Goal: Information Seeking & Learning: Learn about a topic

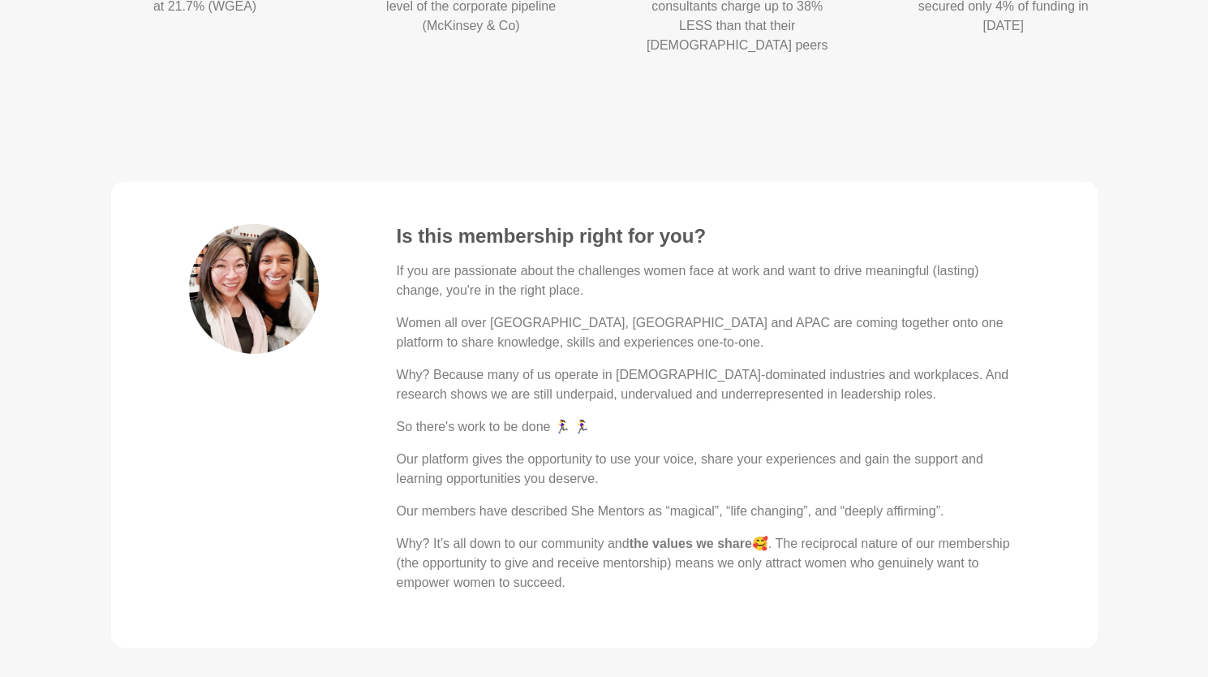
scroll to position [2824, 0]
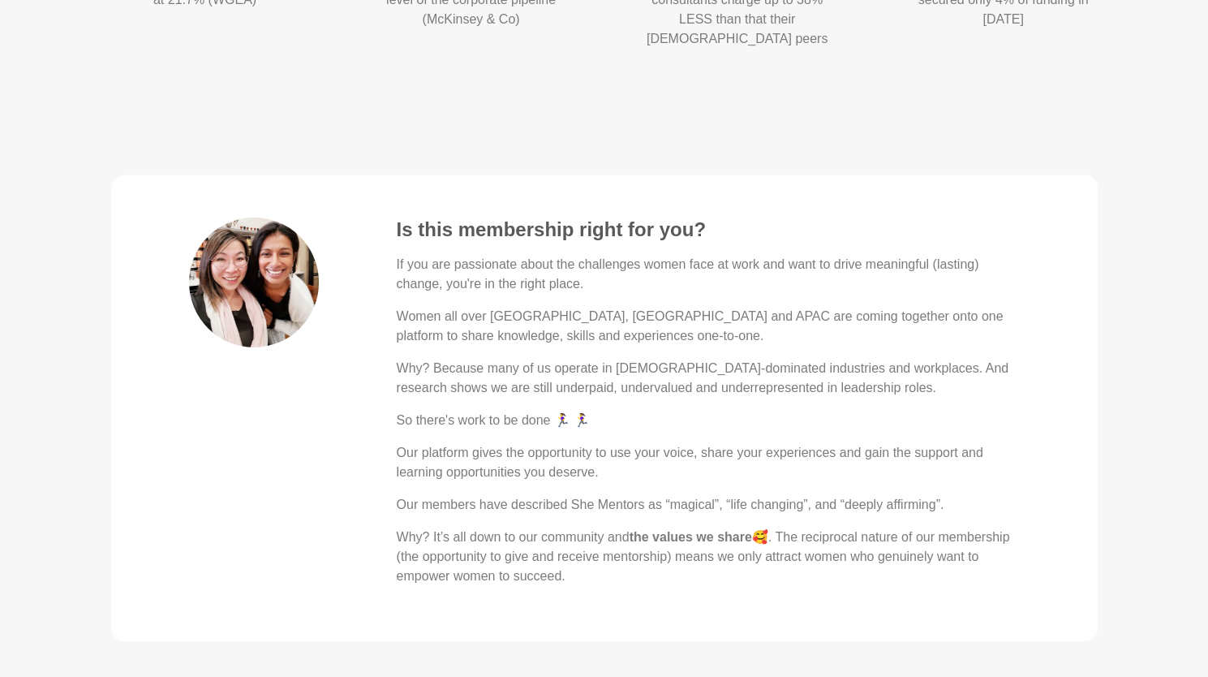
drag, startPoint x: 325, startPoint y: 464, endPoint x: 806, endPoint y: 101, distance: 602.0
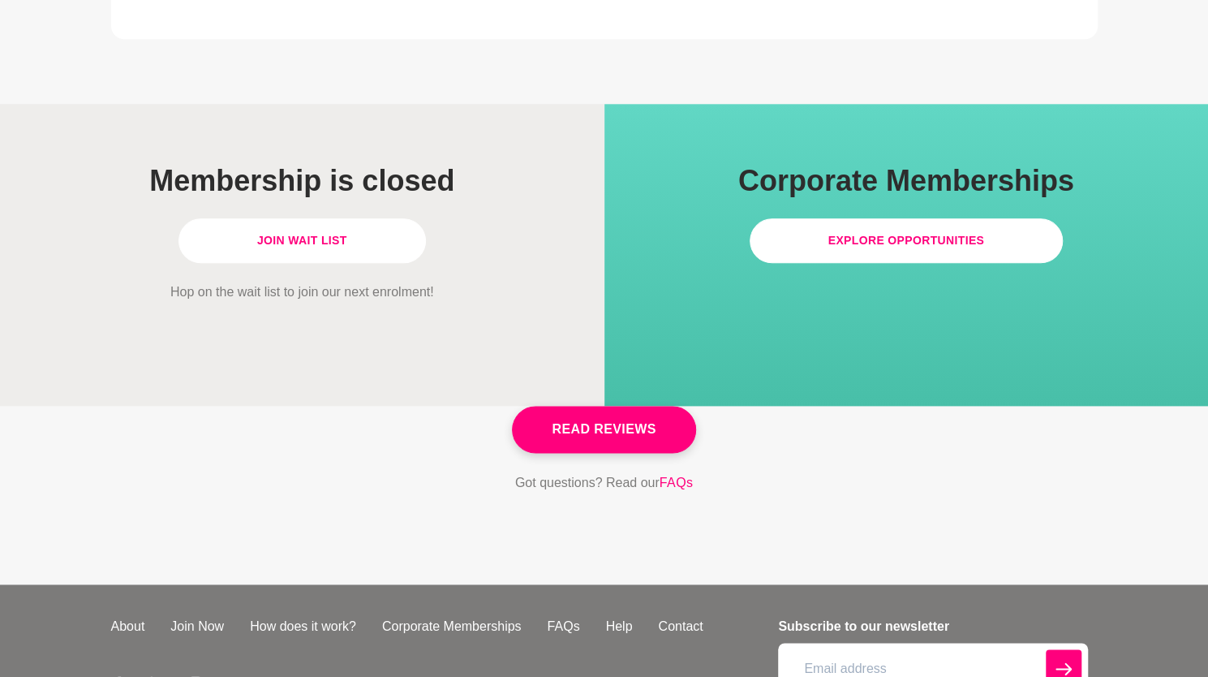
scroll to position [4703, 0]
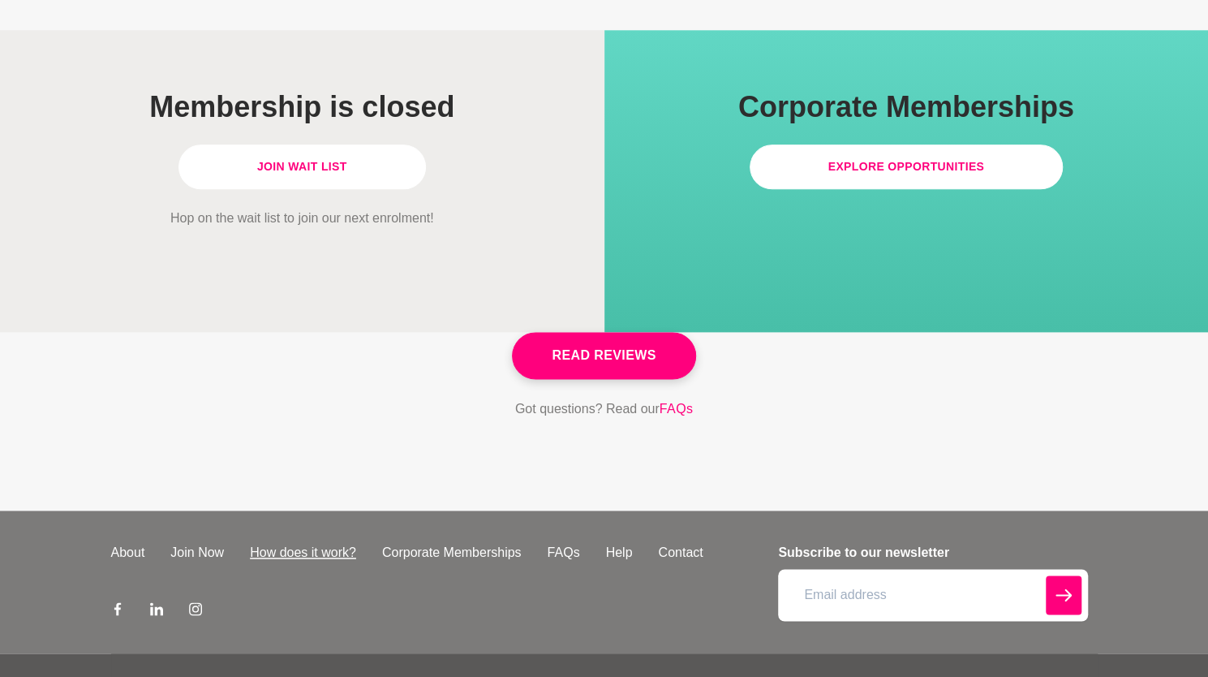
click at [305, 543] on link "How does it work?" at bounding box center [303, 552] width 132 height 19
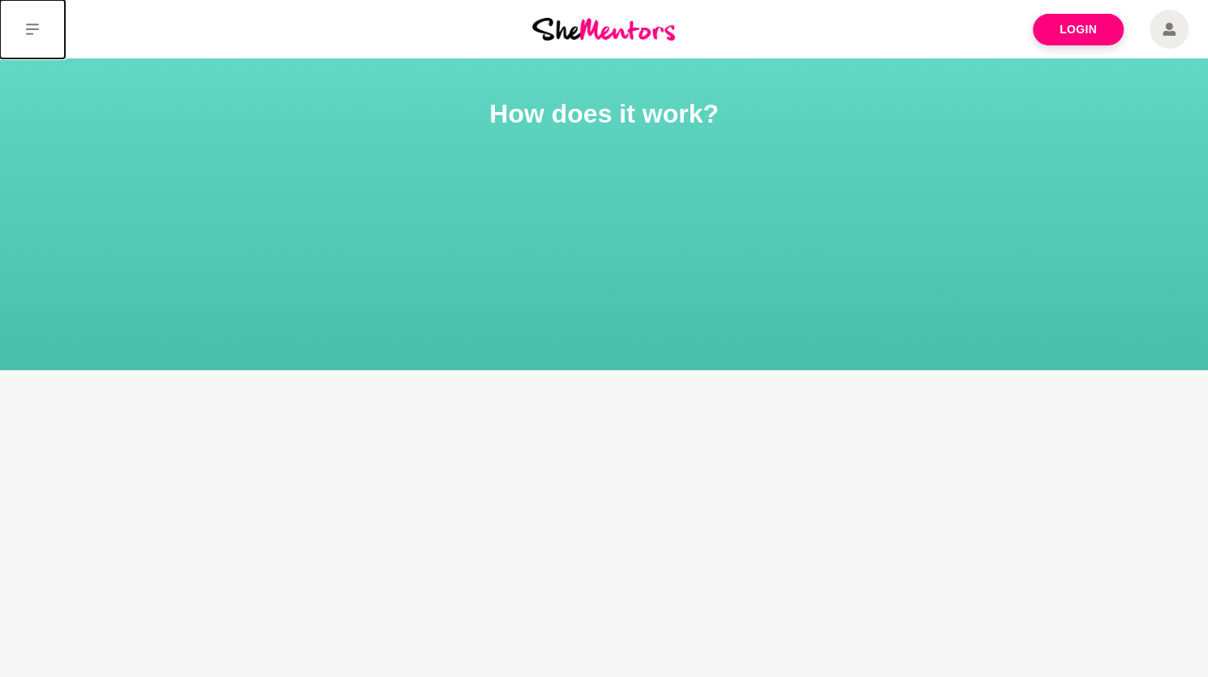
click at [29, 28] on icon at bounding box center [32, 29] width 13 height 11
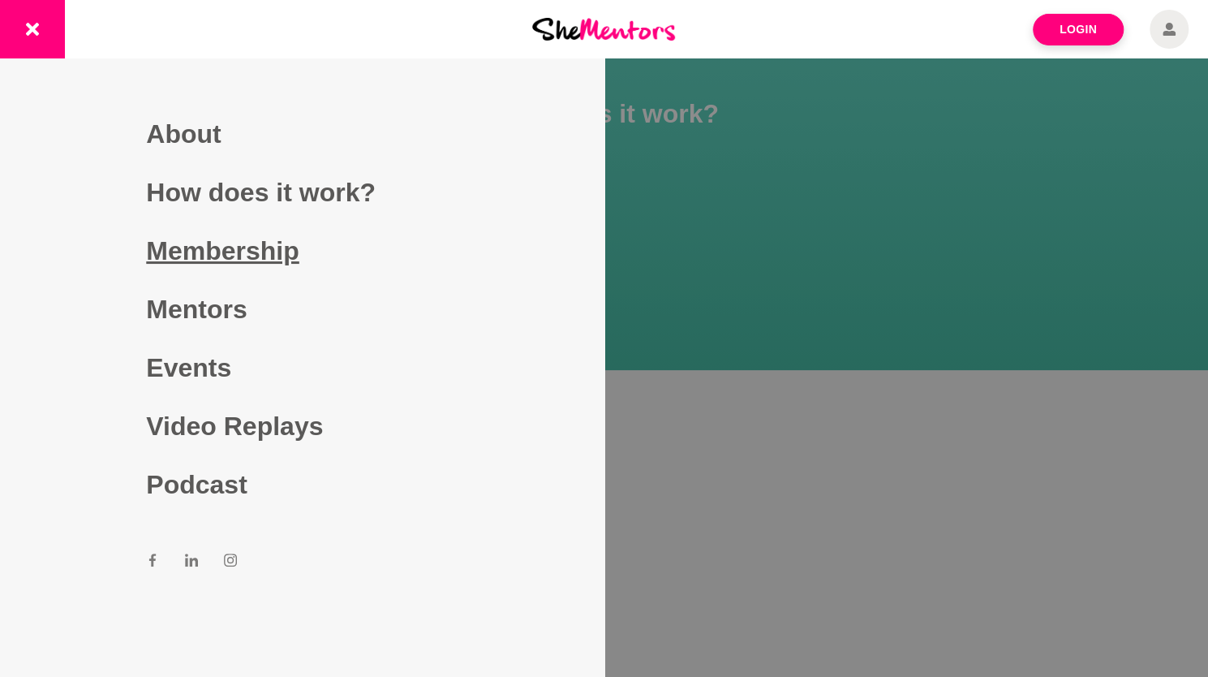
click at [209, 252] on link "Membership" at bounding box center [302, 251] width 312 height 58
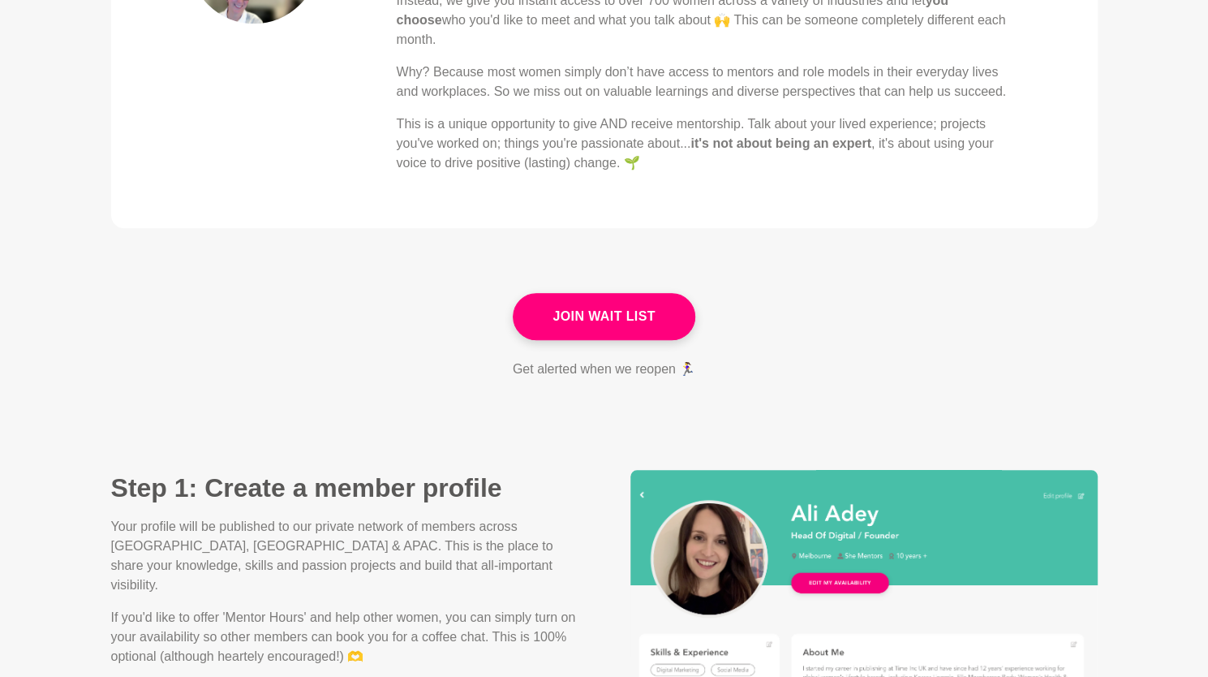
scroll to position [817, 0]
